Goal: Information Seeking & Learning: Learn about a topic

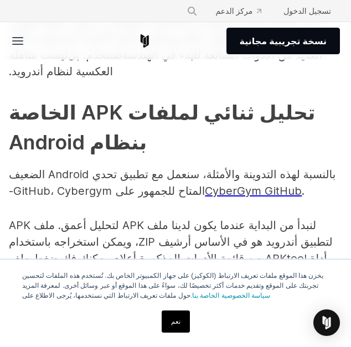
scroll to position [1404, 0]
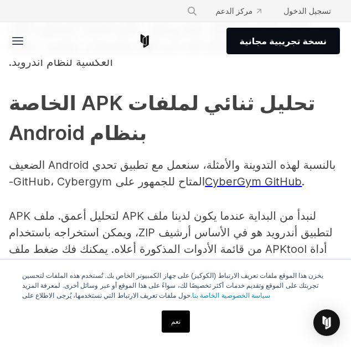
click at [177, 325] on font "نعم" at bounding box center [175, 322] width 9 height 8
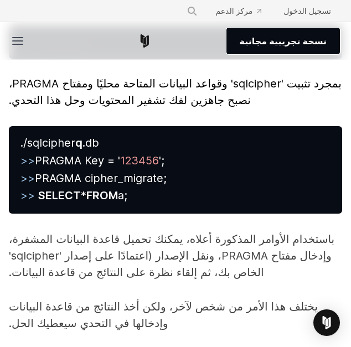
scroll to position [4897, 0]
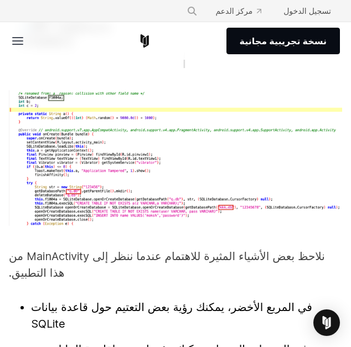
scroll to position [3173, 0]
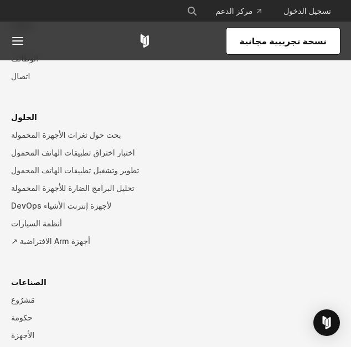
scroll to position [3370, 0]
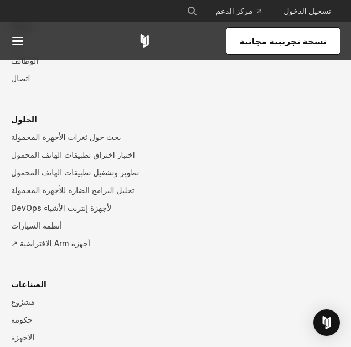
click at [24, 332] on font "الأجهزة" at bounding box center [22, 338] width 23 height 12
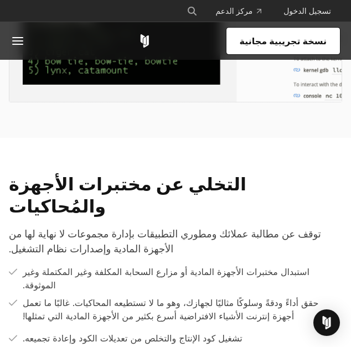
scroll to position [1158, 0]
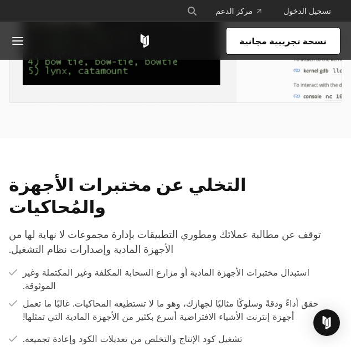
click at [19, 38] on icon at bounding box center [17, 40] width 13 height 13
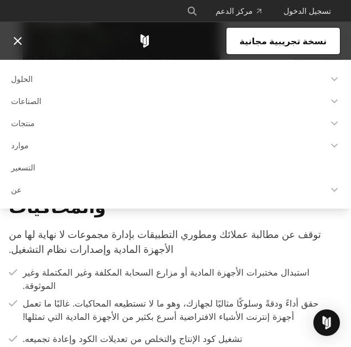
click at [25, 150] on font "موارد" at bounding box center [20, 145] width 18 height 9
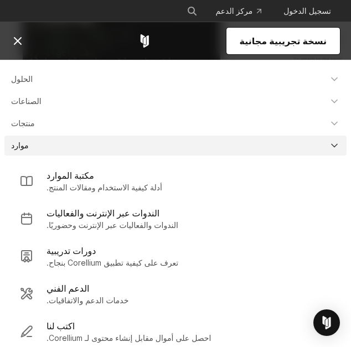
scroll to position [29, 0]
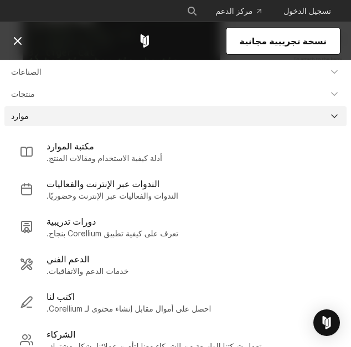
click at [173, 87] on link "منتجات" at bounding box center [175, 94] width 342 height 20
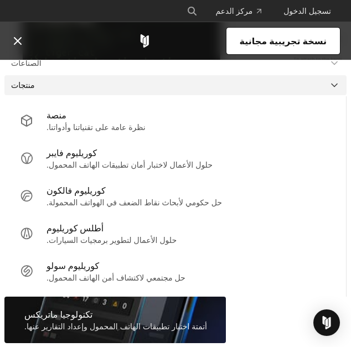
scroll to position [1152, 0]
click at [84, 130] on font "نظرة عامة على تقنياتنا وأدواتنا." at bounding box center [96, 126] width 99 height 9
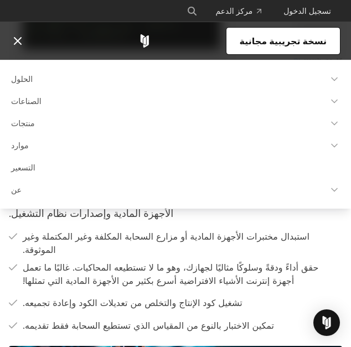
scroll to position [1203, 0]
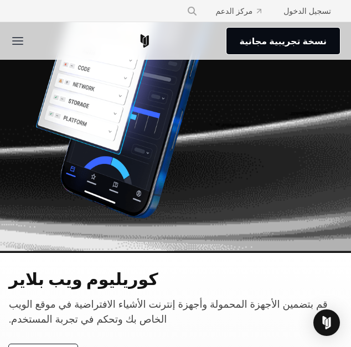
scroll to position [3966, 0]
